Goal: Navigation & Orientation: Find specific page/section

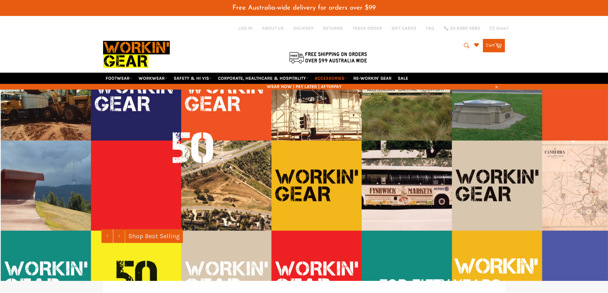
click at [333, 63] on img at bounding box center [328, 57] width 80 height 13
click at [347, 77] on icon at bounding box center [345, 78] width 3 height 3
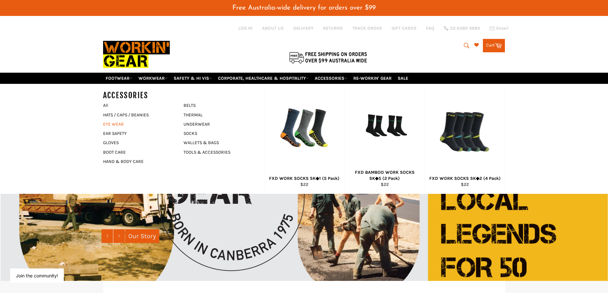
click at [118, 124] on link "EYE WEAR" at bounding box center [138, 124] width 77 height 9
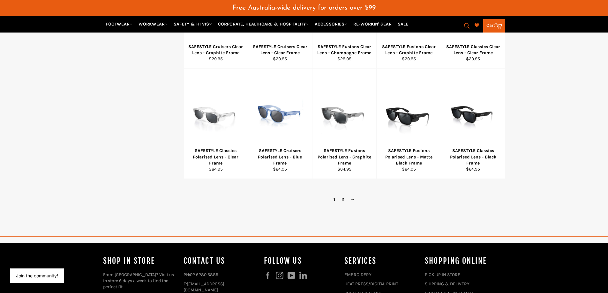
scroll to position [383, 0]
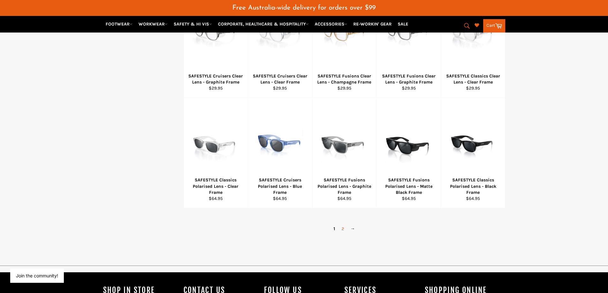
drag, startPoint x: 343, startPoint y: 228, endPoint x: 351, endPoint y: 226, distance: 8.5
click at [343, 228] on link "2" at bounding box center [342, 228] width 9 height 9
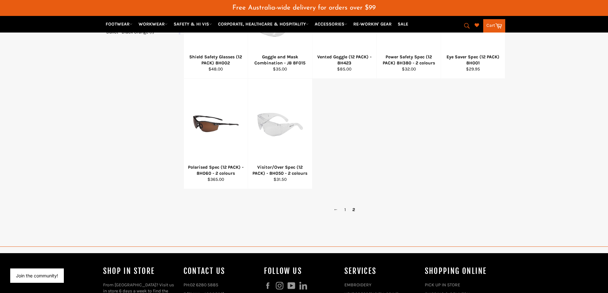
scroll to position [293, 0]
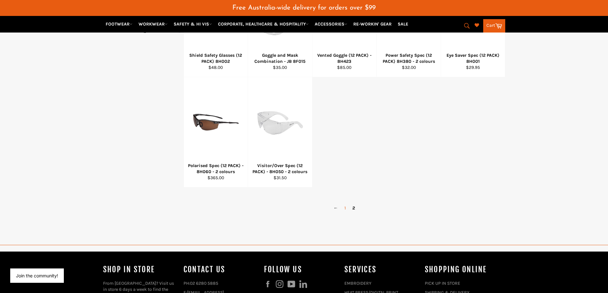
click at [345, 208] on link "1" at bounding box center [345, 208] width 8 height 9
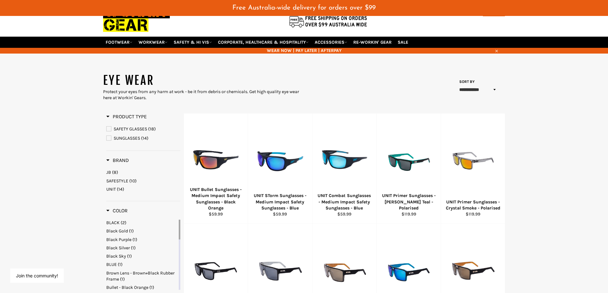
scroll to position [6, 0]
